Goal: Check status: Check status

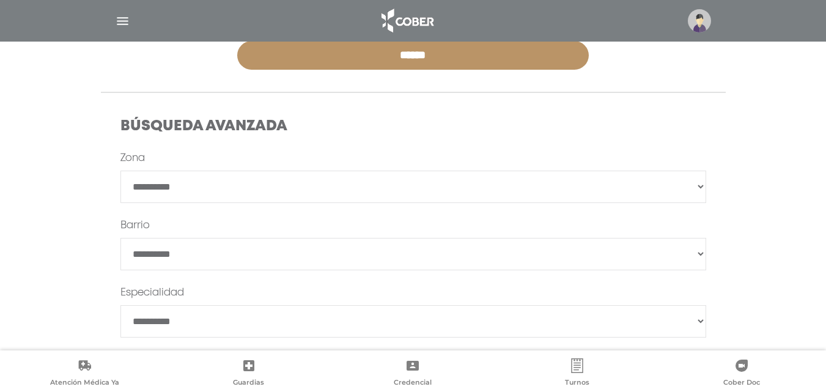
scroll to position [306, 0]
click at [124, 18] on img "button" at bounding box center [122, 20] width 15 height 15
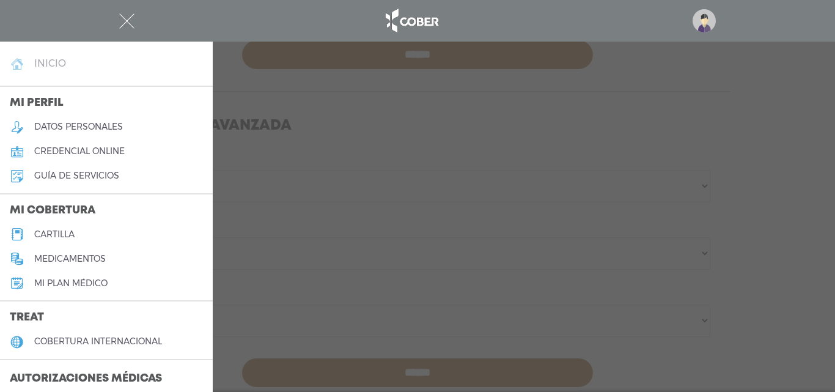
click at [43, 65] on h4 "inicio" at bounding box center [50, 63] width 32 height 12
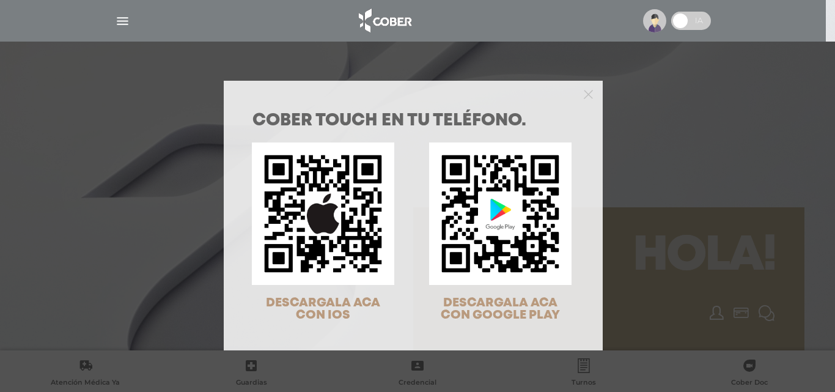
click at [589, 95] on div at bounding box center [413, 93] width 379 height 24
click at [584, 95] on polygon "Close" at bounding box center [588, 94] width 9 height 9
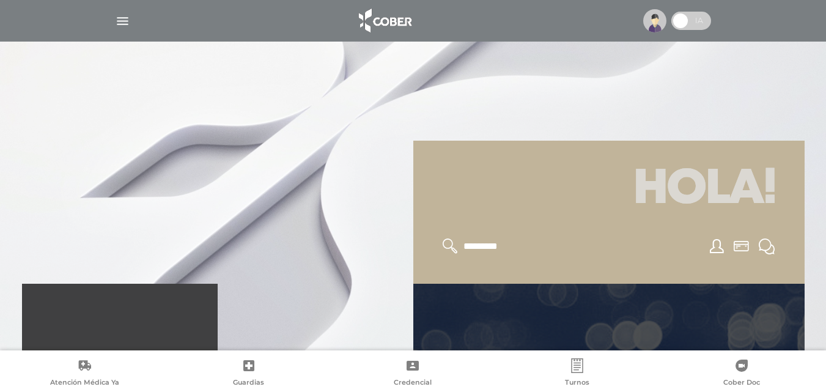
scroll to position [183, 0]
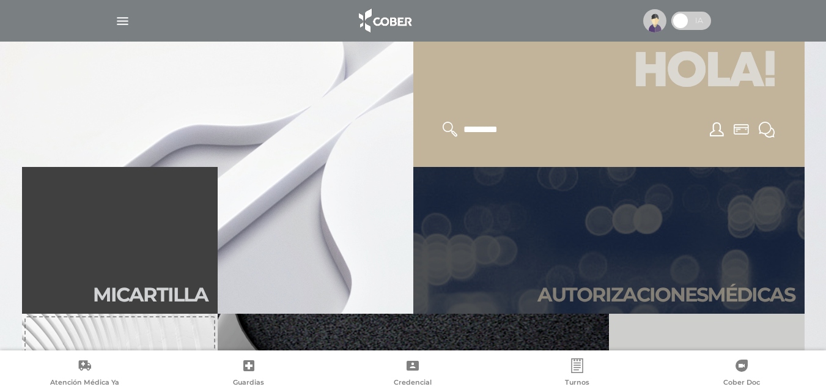
click at [672, 262] on link "Autori zaciones médicas" at bounding box center [608, 240] width 391 height 147
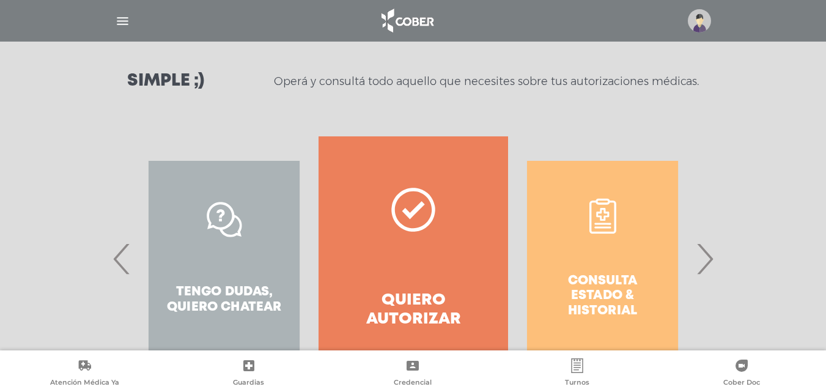
scroll to position [222, 0]
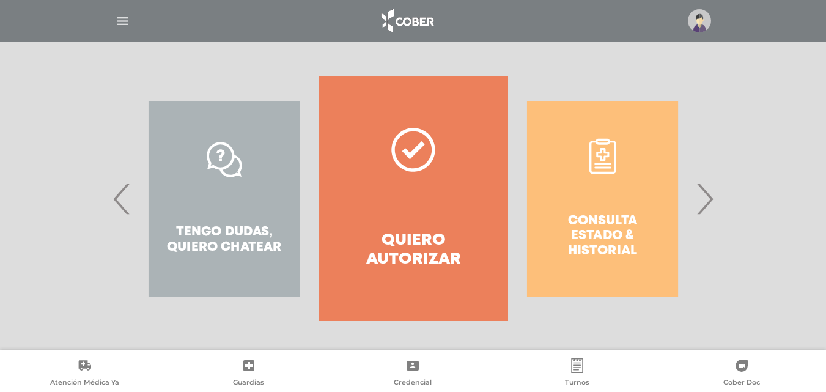
click at [608, 233] on div "Consulta estado & historial" at bounding box center [602, 198] width 189 height 244
click at [703, 204] on span "›" at bounding box center [704, 199] width 24 height 66
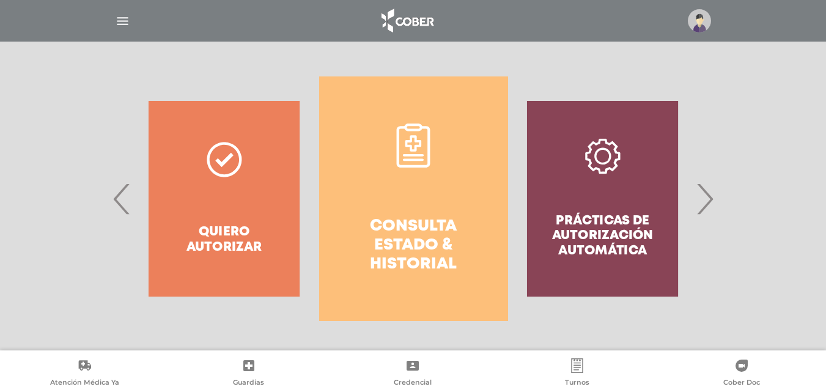
click at [443, 211] on link "Consulta estado & historial" at bounding box center [413, 198] width 189 height 244
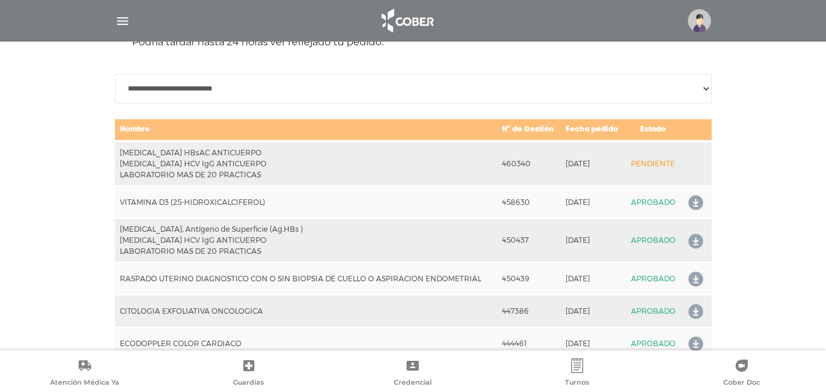
scroll to position [604, 0]
